Goal: Check status: Check status

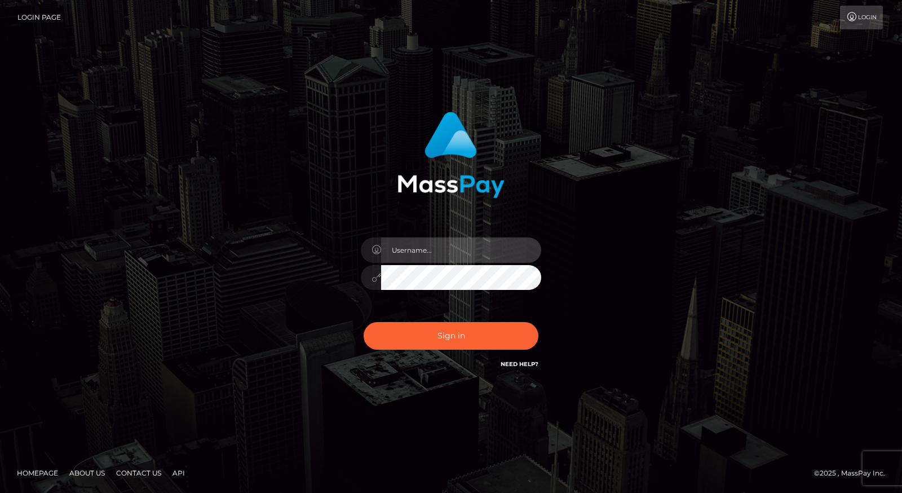
type input "[PERSON_NAME]"
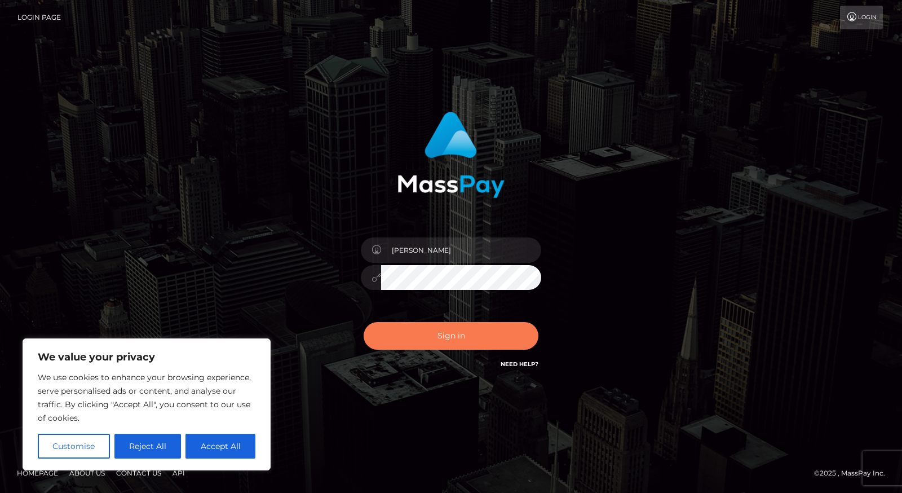
click at [467, 340] on button "Sign in" at bounding box center [451, 336] width 175 height 28
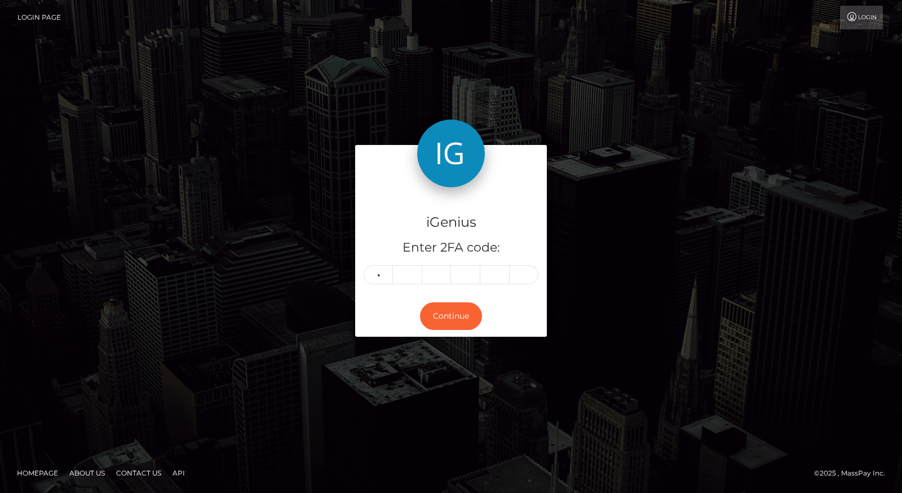
type input "5"
type input "4"
type input "2"
type input "1"
type input "5"
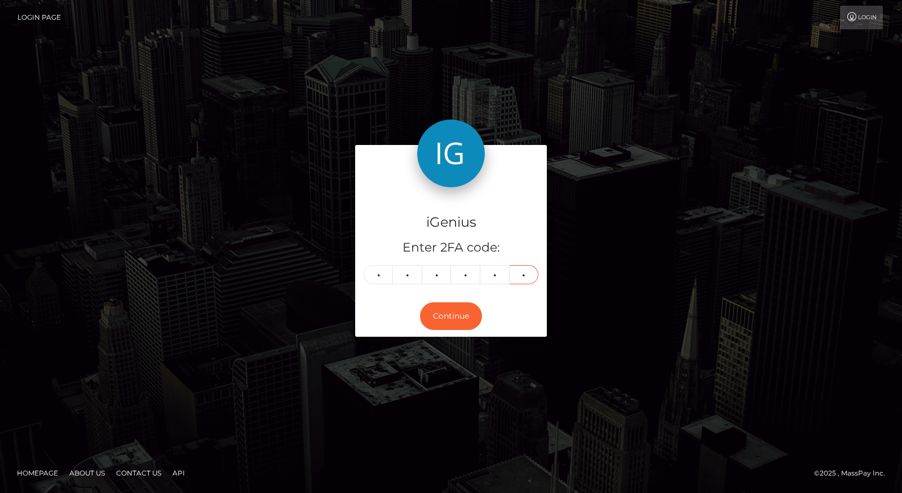
type input "1"
click at [426, 306] on button "Continue" at bounding box center [451, 316] width 62 height 28
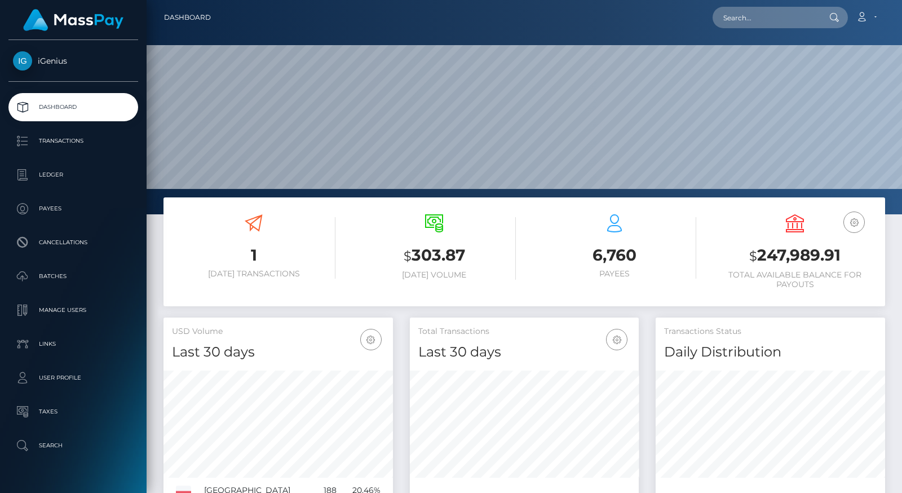
scroll to position [200, 229]
paste input "0xa0b86991c6218b36c1d19d4a2e9eb0ce3606eb48"
type input "0"
paste input "1587783"
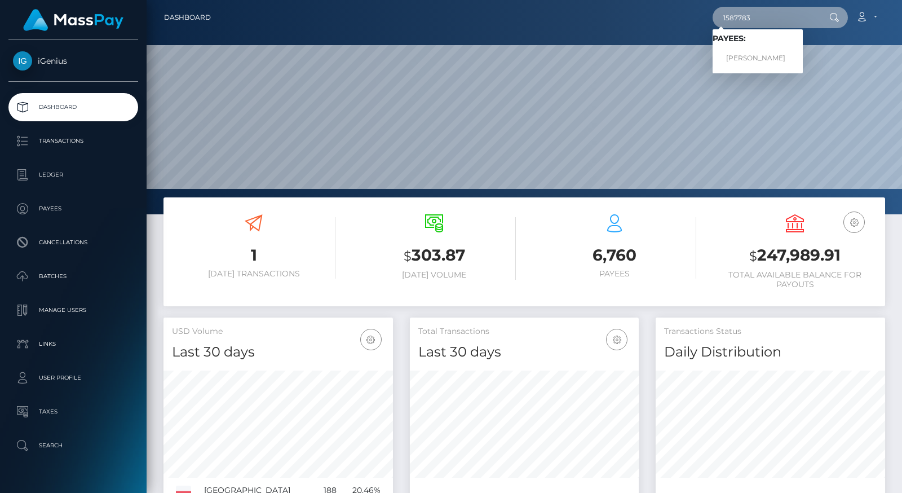
type input "1587783"
click at [755, 59] on link "[PERSON_NAME]" at bounding box center [757, 58] width 90 height 21
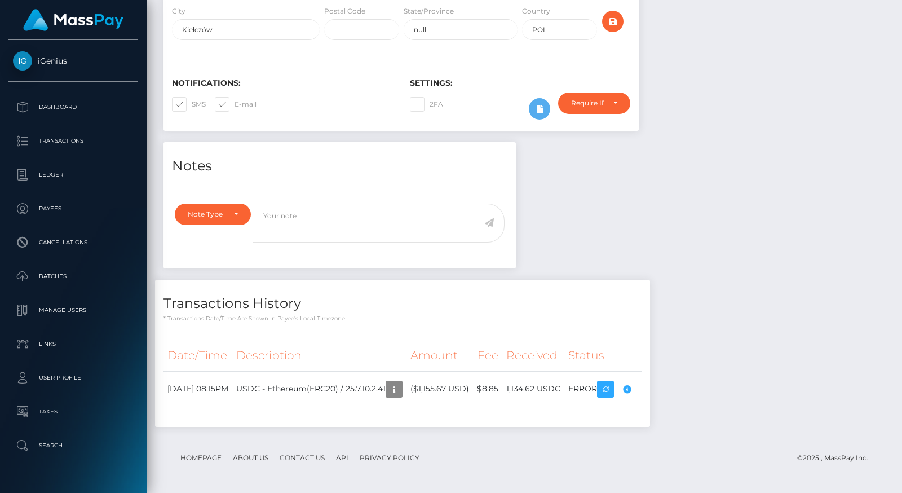
scroll to position [135, 229]
click at [647, 380] on div "Compliance review required. Please provide a recent bank statement using the se…" at bounding box center [604, 378] width 113 height 68
click at [649, 386] on div "Compliance review required. Please provide a recent bank statement using the se…" at bounding box center [604, 378] width 113 height 68
